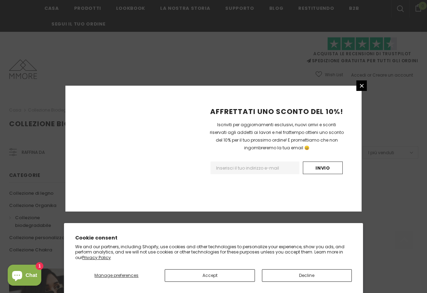
scroll to position [439, 0]
